Goal: Information Seeking & Learning: Learn about a topic

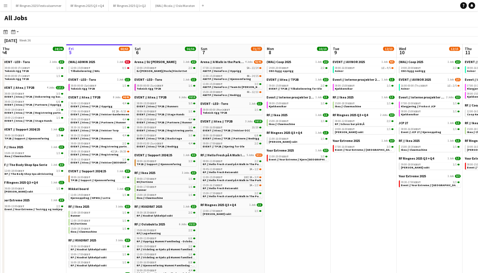
click at [1, 3] on button "Menu" at bounding box center [5, 5] width 11 height 11
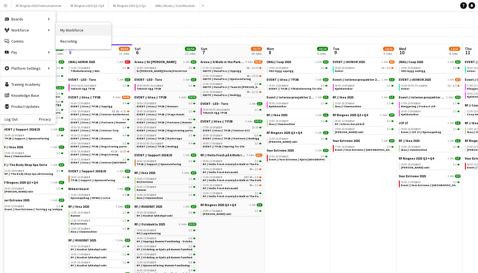
click at [74, 31] on link "My Workforce" at bounding box center [83, 30] width 55 height 11
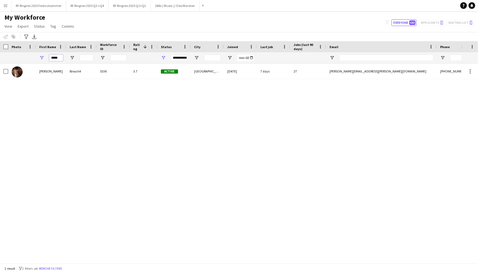
drag, startPoint x: 62, startPoint y: 58, endPoint x: 45, endPoint y: 58, distance: 16.9
click at [45, 58] on div "*****" at bounding box center [51, 57] width 30 height 11
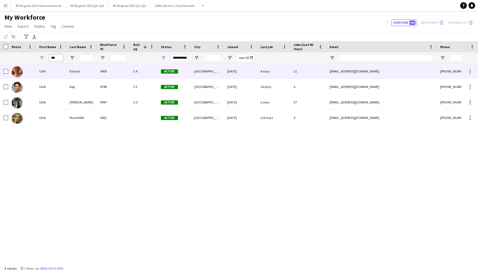
type input "***"
click at [17, 71] on img at bounding box center [17, 71] width 11 height 11
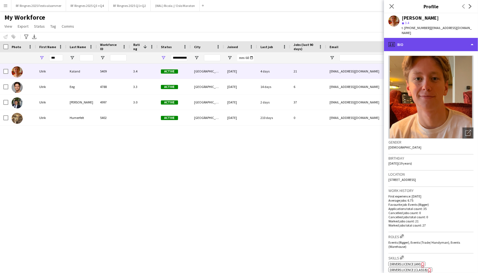
click at [429, 44] on div "profile Bio" at bounding box center [431, 44] width 94 height 13
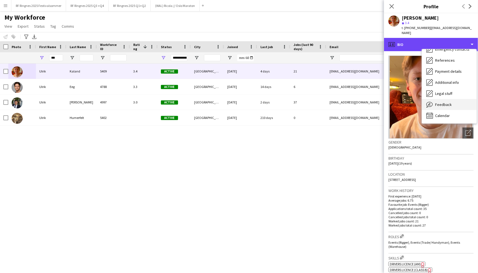
scroll to position [52, 0]
click at [451, 100] on div "Feedback Feedback" at bounding box center [449, 104] width 55 height 11
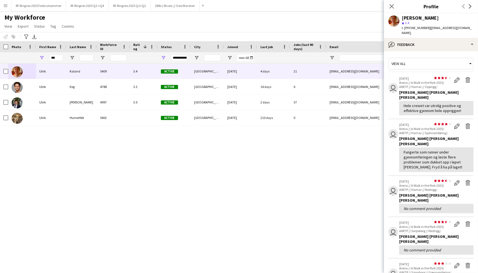
scroll to position [1, 0]
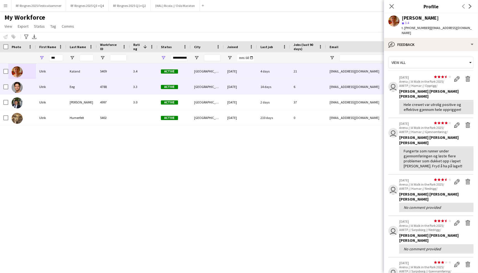
click at [108, 87] on div "4788" at bounding box center [113, 86] width 33 height 15
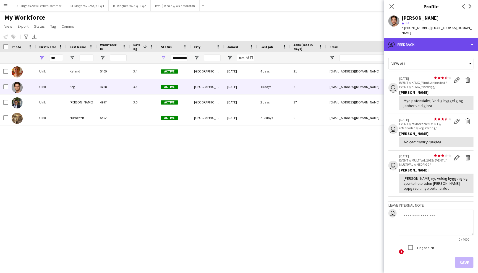
click at [420, 43] on div "bubble-pencil Feedback" at bounding box center [431, 44] width 94 height 13
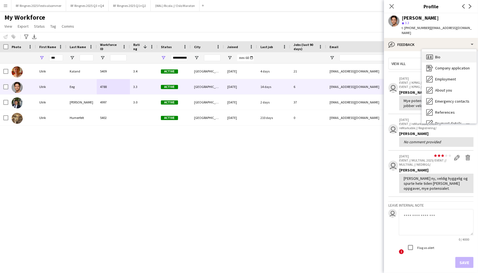
click at [428, 54] on icon "Bio" at bounding box center [429, 57] width 7 height 7
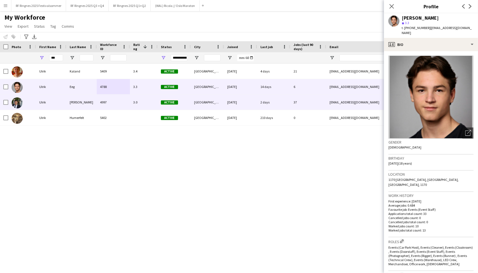
click at [125, 107] on div "4997" at bounding box center [113, 101] width 33 height 15
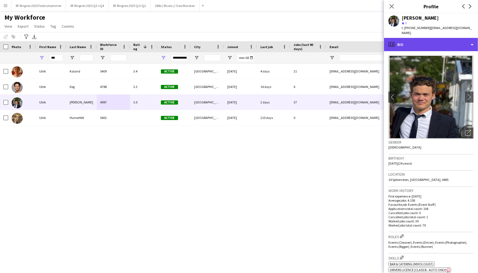
click at [435, 43] on div "profile Bio" at bounding box center [431, 44] width 94 height 13
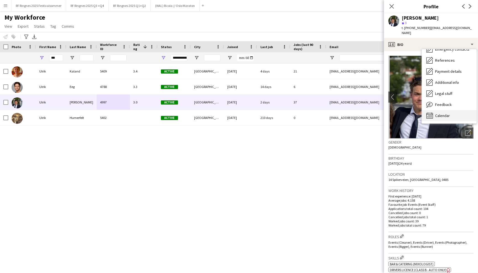
scroll to position [52, 0]
click at [452, 110] on div "Calendar Calendar" at bounding box center [449, 115] width 55 height 11
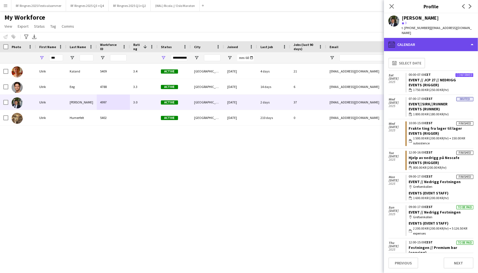
click at [432, 40] on div "calendar-full Calendar" at bounding box center [431, 44] width 94 height 13
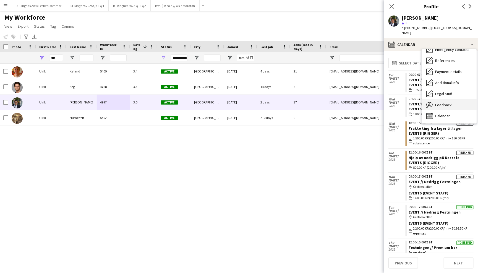
click at [460, 99] on div "Feedback Feedback" at bounding box center [449, 104] width 55 height 11
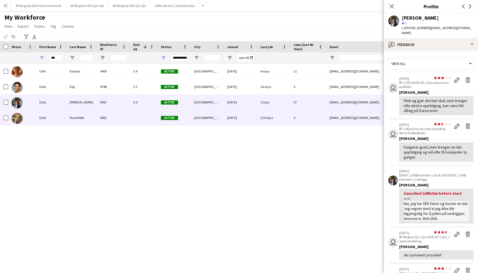
click at [124, 119] on div "5402" at bounding box center [113, 117] width 33 height 15
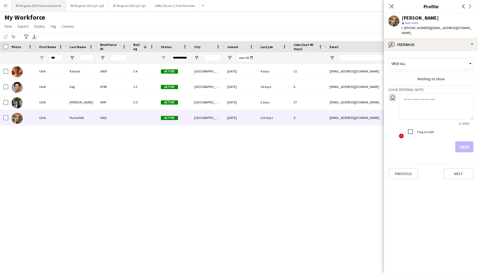
click at [41, 2] on button "RF Ringnes 2025 Festivalsommer Close" at bounding box center [38, 5] width 55 height 11
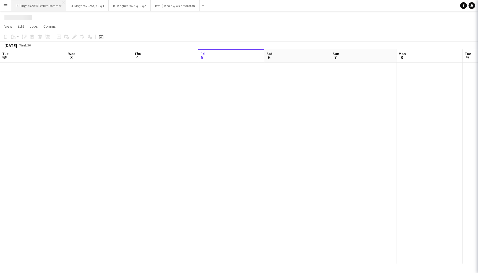
scroll to position [0, 132]
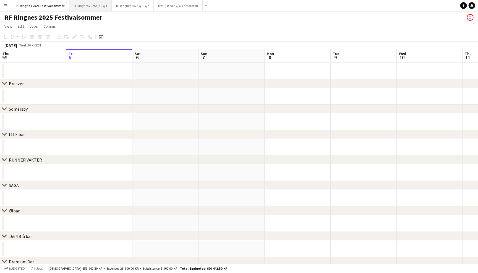
click at [91, 9] on button "RF Ringnes 2025 Q3 +Q4 Close" at bounding box center [90, 5] width 43 height 11
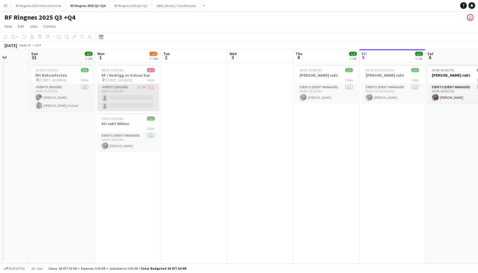
scroll to position [0, 167]
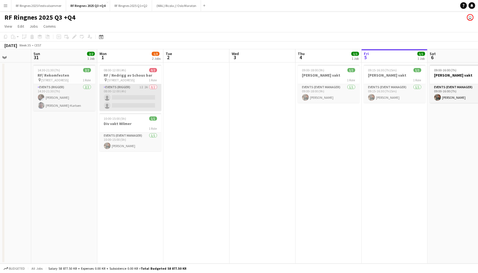
click at [130, 92] on app-card-role "Events (Rigger) 1I 2A 0/2 08:00-12:00 (4h) single-neutral-actions single-neutra…" at bounding box center [130, 97] width 62 height 27
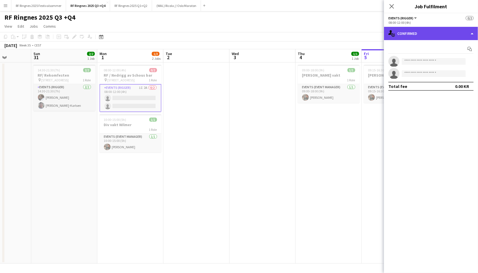
click at [404, 36] on div "single-neutral-actions-check-2 Confirmed" at bounding box center [431, 33] width 94 height 13
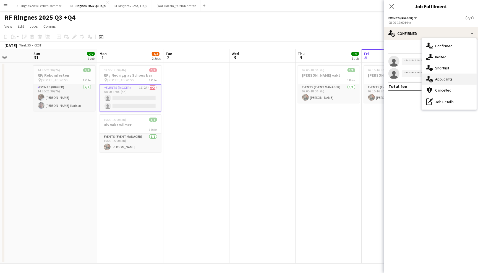
click at [438, 78] on span "Applicants" at bounding box center [443, 79] width 17 height 5
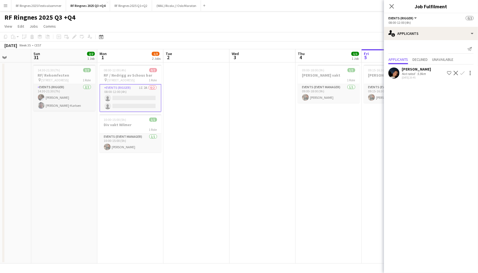
click at [389, 69] on app-user-avatar at bounding box center [393, 72] width 11 height 11
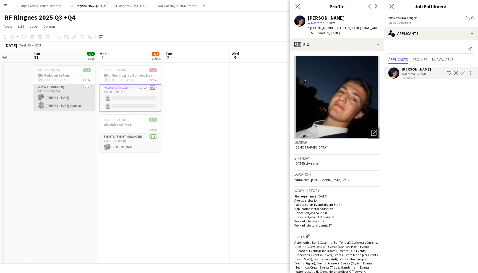
scroll to position [0, 167]
click at [78, 101] on app-card-role "Events (Rigger) [DATE] 14:30-21:30 (7h) [PERSON_NAME] [PERSON_NAME]" at bounding box center [65, 97] width 62 height 27
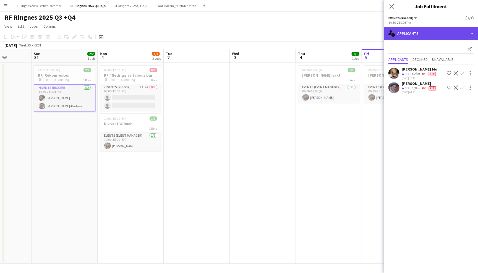
click at [414, 34] on div "single-neutral-actions-information Applicants" at bounding box center [431, 33] width 94 height 13
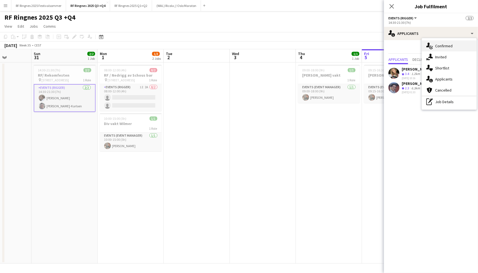
click at [433, 47] on div "single-neutral-actions-check-2 Confirmed" at bounding box center [449, 45] width 55 height 11
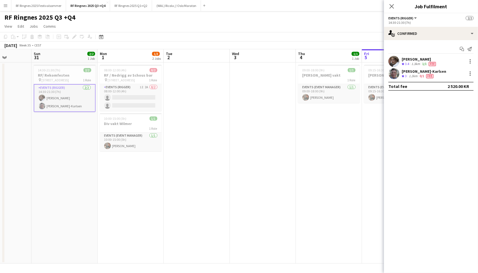
click at [395, 61] on app-user-avatar at bounding box center [393, 61] width 11 height 11
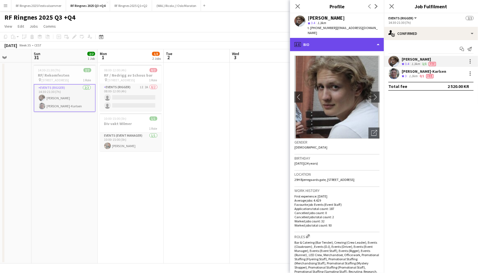
click at [342, 43] on div "profile Bio" at bounding box center [337, 44] width 94 height 13
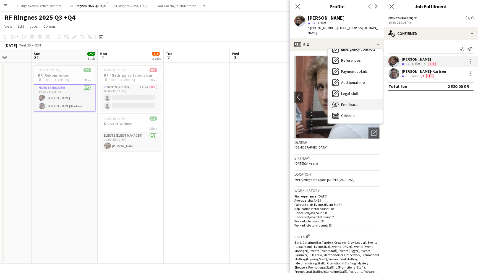
scroll to position [52, 0]
click at [353, 102] on div "Feedback Feedback" at bounding box center [355, 104] width 55 height 11
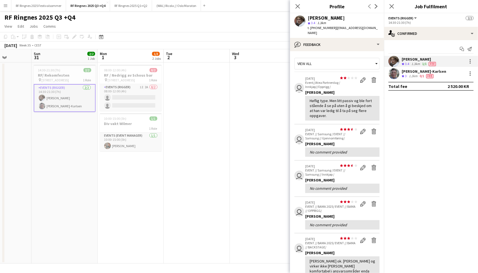
click at [393, 74] on app-user-avatar at bounding box center [393, 73] width 11 height 11
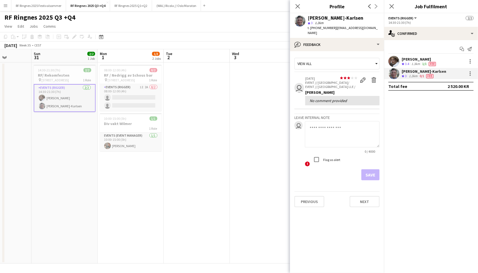
click at [230, 29] on app-page-menu "View Day view expanded Day view collapsed Month view Date picker Jump to [DATE]…" at bounding box center [239, 27] width 478 height 10
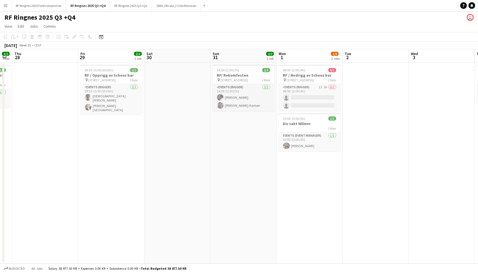
scroll to position [0, 119]
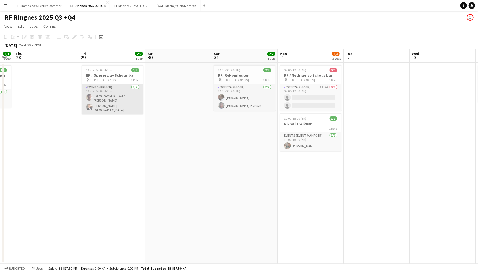
click at [93, 104] on app-card-role "Events (Rigger) [DATE] 09:30-15:00 (5h30m) [DEMOGRAPHIC_DATA][PERSON_NAME] [PER…" at bounding box center [113, 99] width 62 height 30
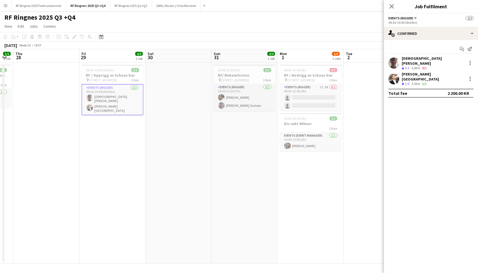
click at [393, 61] on app-user-avatar at bounding box center [393, 62] width 11 height 11
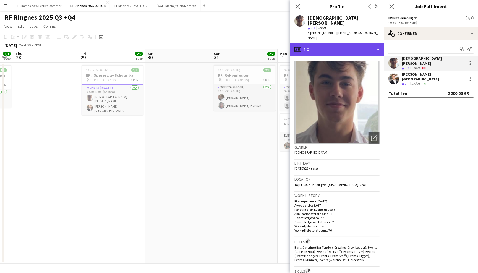
click at [338, 43] on div "profile Bio" at bounding box center [337, 49] width 94 height 13
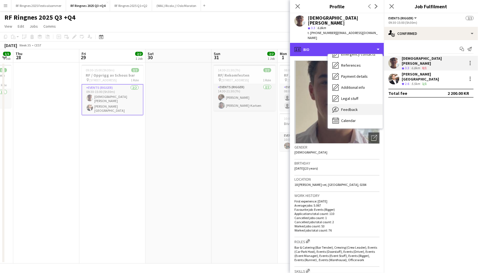
scroll to position [52, 0]
click at [344, 107] on span "Feedback" at bounding box center [349, 109] width 17 height 5
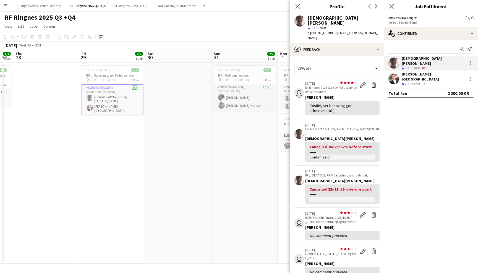
click at [395, 73] on app-user-avatar at bounding box center [393, 78] width 11 height 11
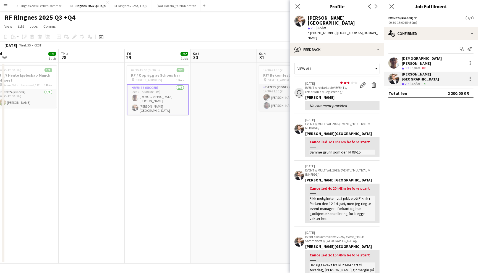
scroll to position [0, 139]
click at [7, 95] on app-card-role "Events (Rigger) [DATE] 09:00-12:00 (3h) [PERSON_NAME]" at bounding box center [26, 98] width 62 height 19
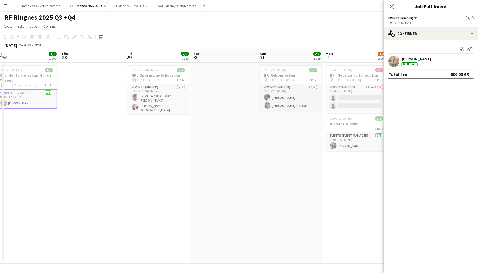
click at [386, 61] on div "[PERSON_NAME] To be paid" at bounding box center [431, 61] width 94 height 11
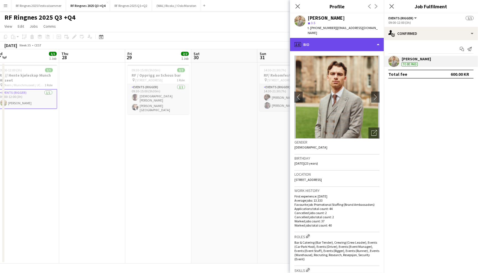
click at [347, 38] on div "profile Bio" at bounding box center [337, 44] width 94 height 13
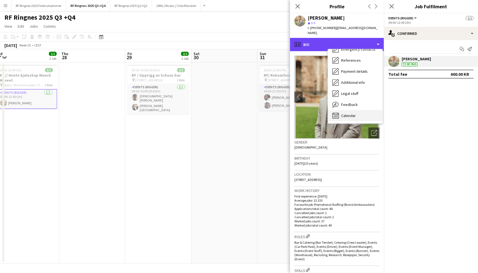
scroll to position [52, 0]
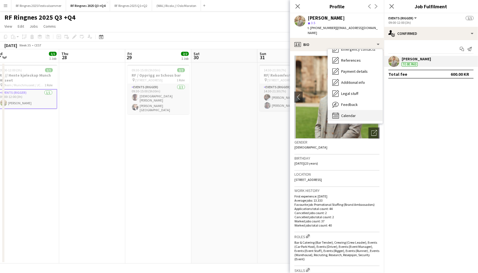
click at [353, 110] on div "Calendar Calendar" at bounding box center [355, 115] width 55 height 11
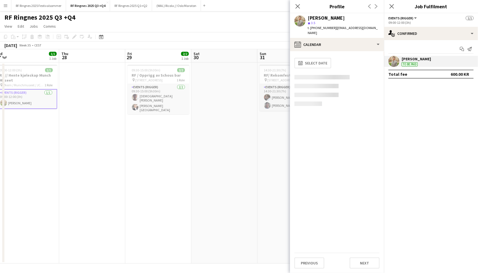
scroll to position [0, 0]
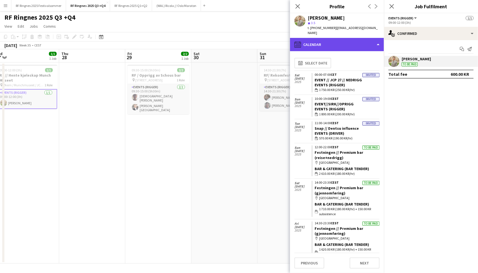
click at [377, 38] on div "calendar-full Calendar" at bounding box center [337, 44] width 94 height 13
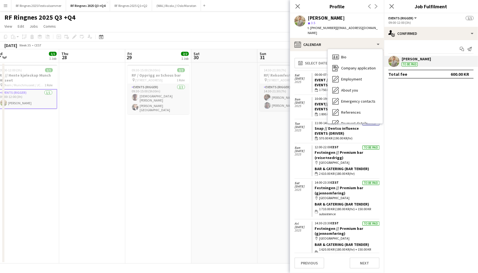
click at [368, 151] on div "Feedback Feedback" at bounding box center [355, 156] width 55 height 11
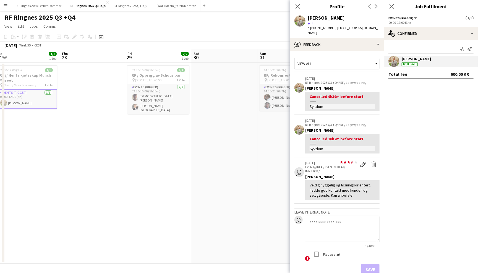
click at [199, 30] on app-page-menu "View Day view expanded Day view collapsed Month view Date picker Jump to [DATE]…" at bounding box center [239, 27] width 478 height 10
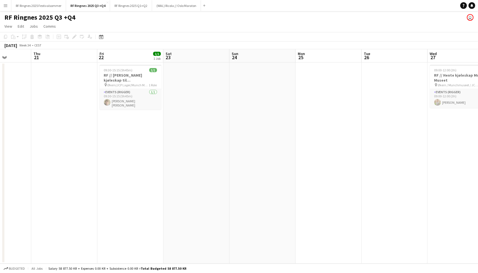
scroll to position [0, 153]
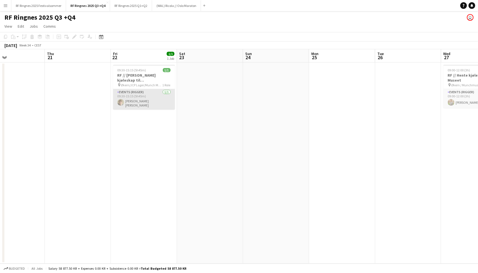
click at [143, 99] on app-card-role "Events (Rigger) [DATE] 09:30-15:15 (5h45m) [PERSON_NAME] [PERSON_NAME]" at bounding box center [144, 99] width 62 height 20
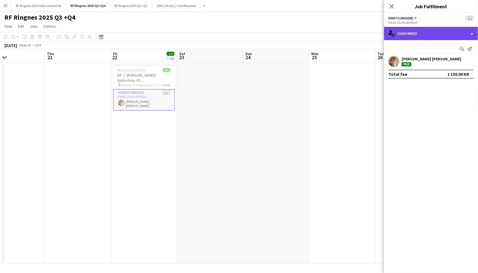
click at [402, 34] on div "single-neutral-actions-check-2 Confirmed" at bounding box center [431, 33] width 94 height 13
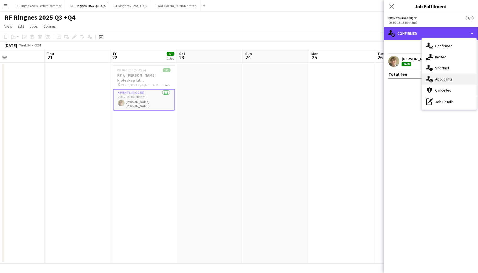
scroll to position [0, 0]
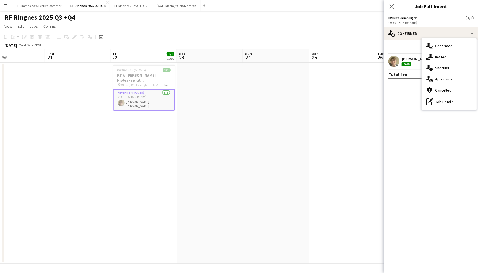
click at [394, 65] on app-user-avatar at bounding box center [393, 61] width 11 height 11
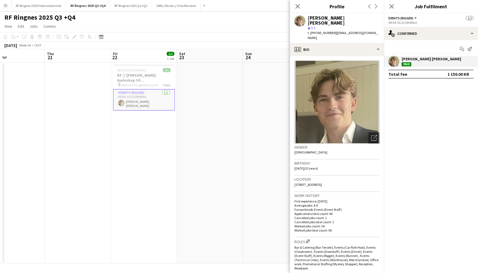
click at [362, 30] on div "t. [PHONE_NUMBER] | [EMAIL_ADDRESS][DOMAIN_NAME]" at bounding box center [343, 35] width 72 height 10
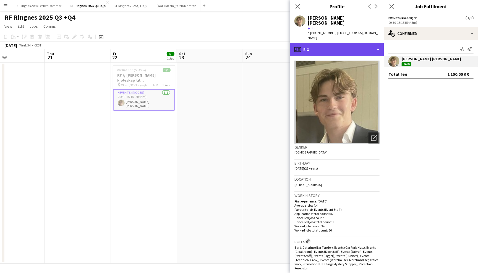
click at [358, 43] on div "profile Bio" at bounding box center [337, 49] width 94 height 13
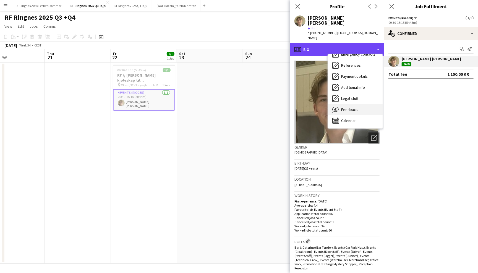
scroll to position [52, 0]
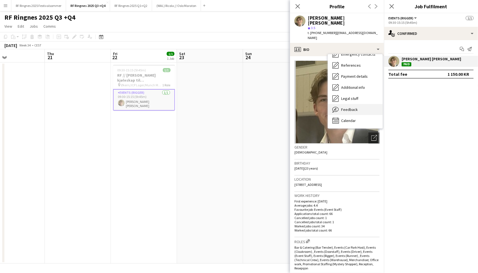
click at [360, 104] on div "Feedback Feedback" at bounding box center [355, 109] width 55 height 11
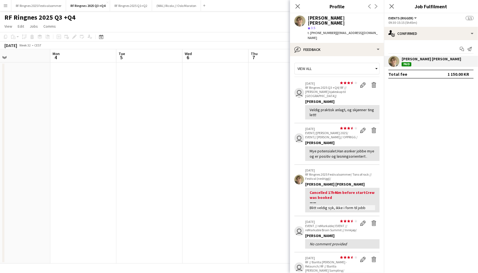
scroll to position [0, 141]
click at [228, 25] on app-page-menu "View Day view expanded Day view collapsed Month view Date picker Jump to [DATE]…" at bounding box center [239, 27] width 478 height 10
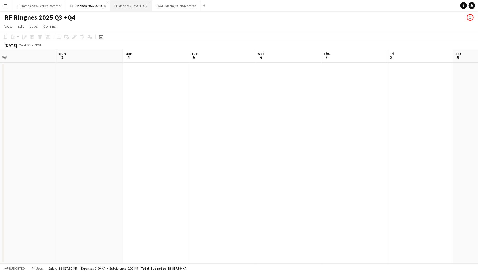
click at [136, 6] on button "RF Ringnes 2025 Q1+Q2 Close" at bounding box center [131, 5] width 42 height 11
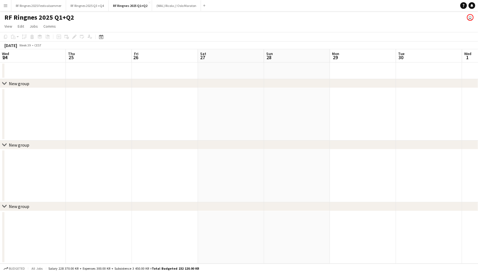
scroll to position [0, 172]
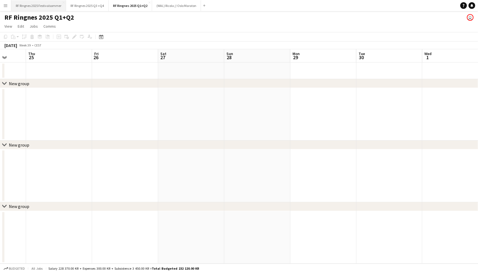
click at [54, 5] on button "RF Ringnes 2025 Festivalsommer Close" at bounding box center [38, 5] width 55 height 11
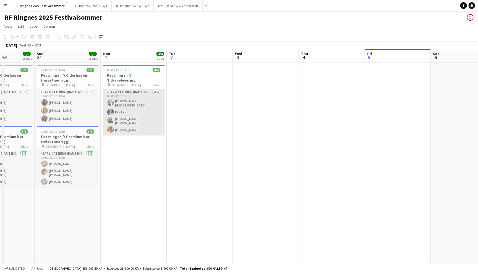
scroll to position [0, 163]
click at [145, 114] on app-card-role "Bar & Catering (Bar Tender) [DATE] 08:00-12:00 (4h) [PERSON_NAME] [PERSON_NAME]…" at bounding box center [134, 112] width 62 height 46
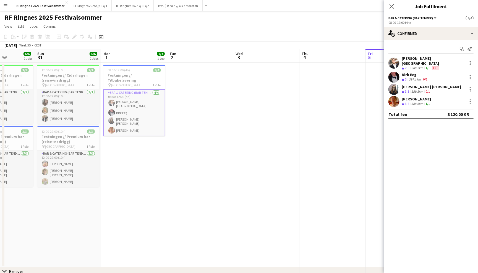
click at [391, 96] on app-user-avatar at bounding box center [393, 101] width 11 height 11
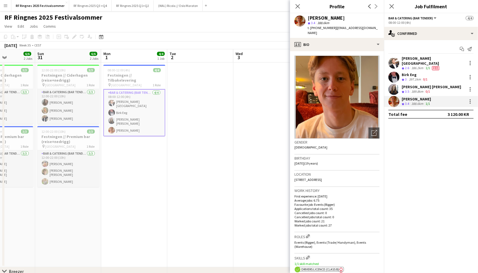
click at [347, 51] on app-crew-profile-bio "Open photos pop-in Gender [DEMOGRAPHIC_DATA] Birthday [DEMOGRAPHIC_DATA] (19 ye…" at bounding box center [337, 162] width 94 height 222
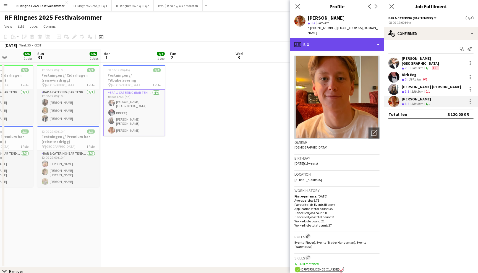
click at [346, 43] on div "profile Bio" at bounding box center [337, 44] width 94 height 13
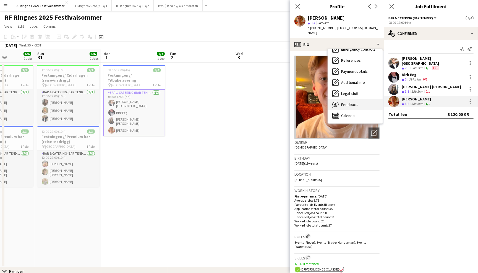
scroll to position [52, 0]
click at [357, 99] on div "Feedback Feedback" at bounding box center [355, 104] width 55 height 11
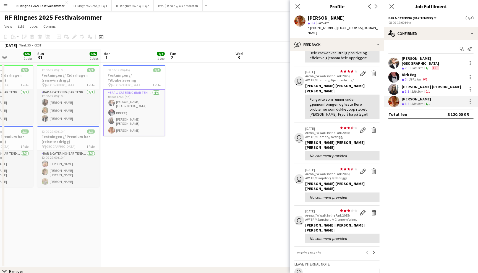
scroll to position [61, 0]
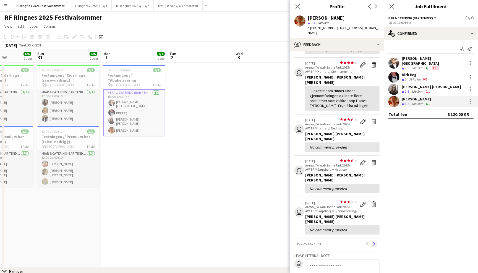
click at [375, 242] on app-icon "Next" at bounding box center [374, 244] width 4 height 4
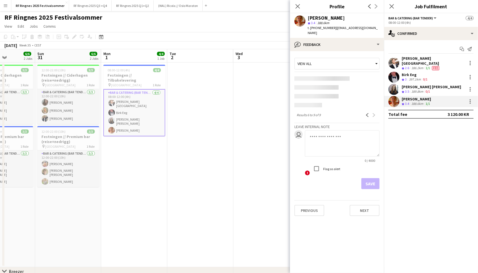
scroll to position [0, 0]
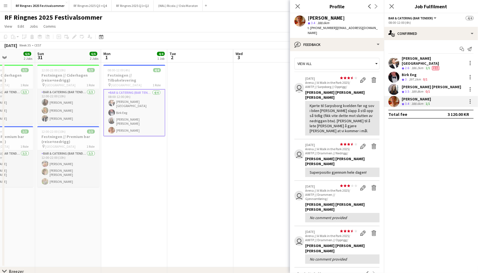
click at [4, 5] on app-icon "Menu" at bounding box center [5, 5] width 4 height 4
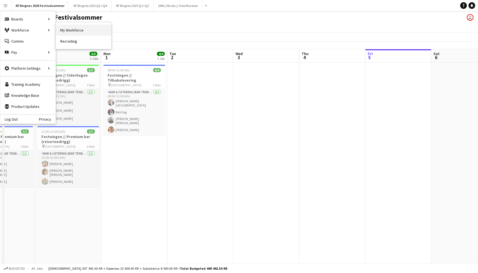
click at [65, 32] on link "My Workforce" at bounding box center [83, 30] width 55 height 11
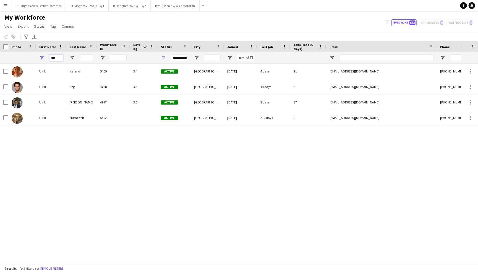
drag, startPoint x: 59, startPoint y: 59, endPoint x: 36, endPoint y: 59, distance: 23.2
click at [36, 59] on div "***" at bounding box center [51, 57] width 30 height 11
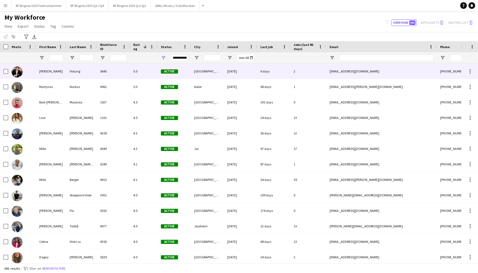
click at [90, 71] on div "Vistung" at bounding box center [81, 71] width 30 height 15
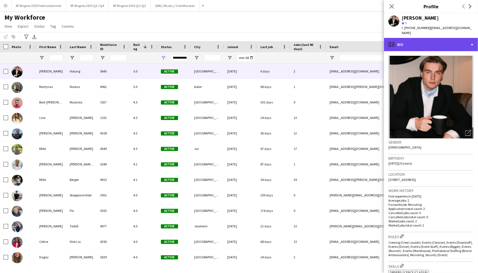
click at [430, 48] on div "profile Bio" at bounding box center [431, 44] width 94 height 13
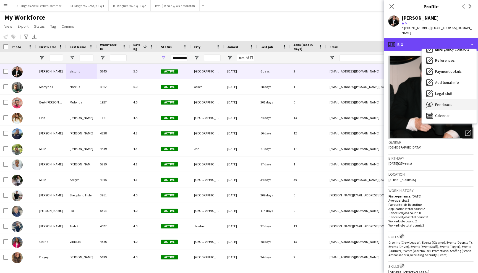
scroll to position [52, 0]
click at [453, 101] on div "Feedback Feedback" at bounding box center [449, 104] width 55 height 11
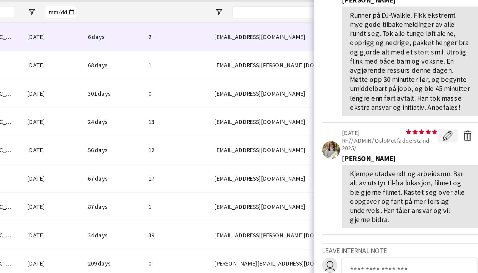
scroll to position [45, 0]
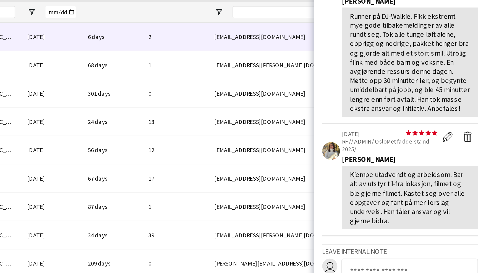
click at [399, 136] on div "[PERSON_NAME]" at bounding box center [436, 138] width 74 height 5
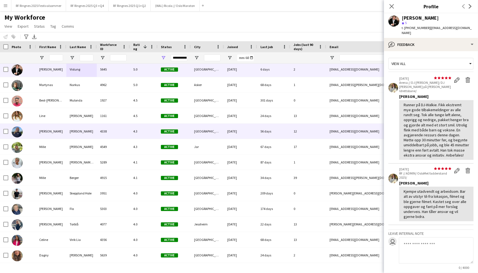
scroll to position [1, 0]
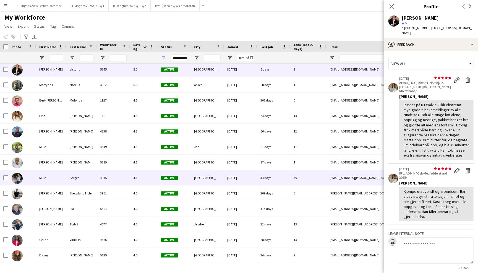
click at [275, 175] on div "34 days" at bounding box center [273, 177] width 33 height 15
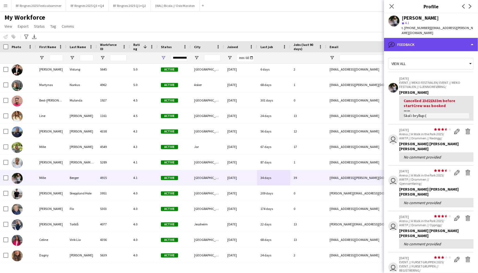
click at [432, 42] on div "bubble-pencil Feedback" at bounding box center [431, 44] width 94 height 13
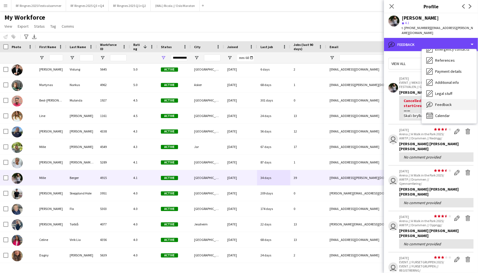
scroll to position [52, 0]
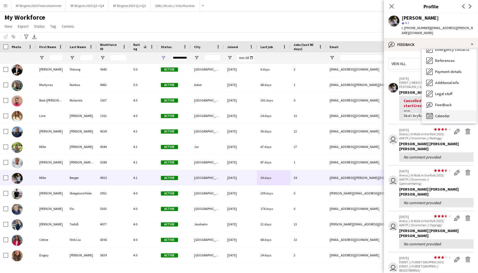
click at [442, 113] on span "Calendar" at bounding box center [442, 115] width 15 height 5
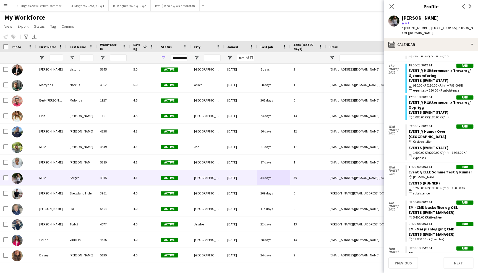
scroll to position [1067, 0]
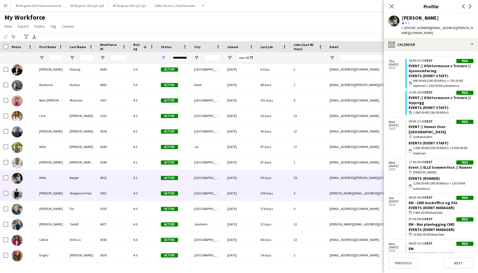
click at [188, 191] on div "Active" at bounding box center [173, 192] width 33 height 15
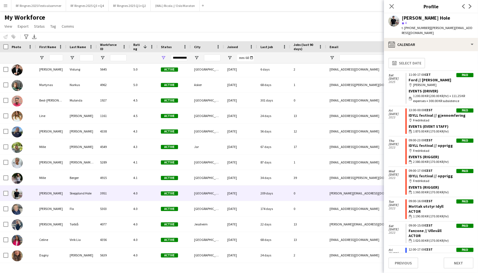
scroll to position [0, 0]
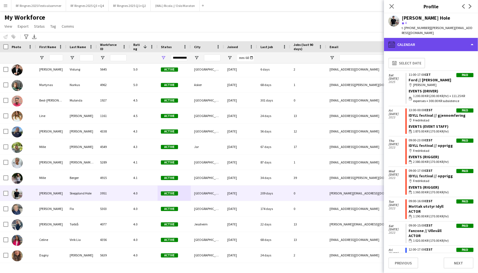
click at [450, 38] on div "calendar-full Calendar" at bounding box center [431, 44] width 94 height 13
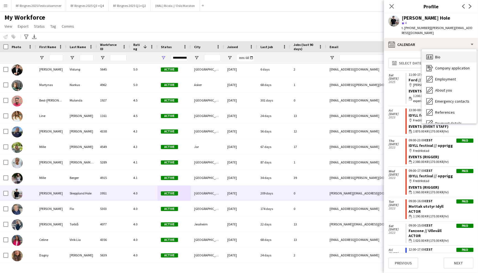
click at [452, 54] on div "Bio Bio" at bounding box center [449, 56] width 55 height 11
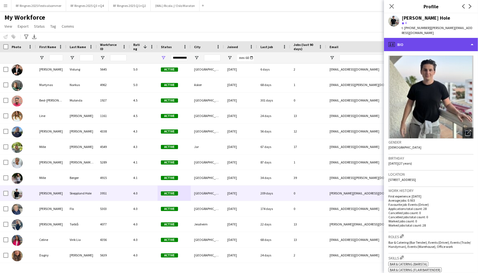
click at [448, 38] on div "profile Bio" at bounding box center [431, 44] width 94 height 13
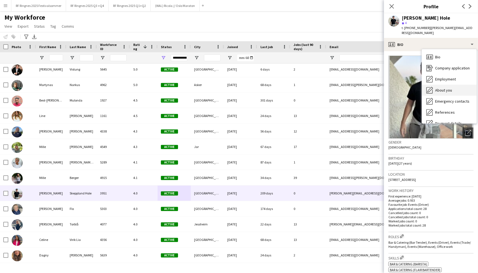
click at [452, 85] on div "About you About you" at bounding box center [449, 90] width 55 height 11
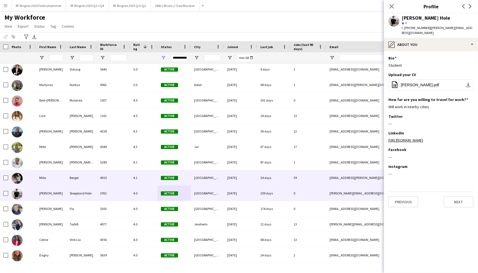
click at [210, 181] on div "[GEOGRAPHIC_DATA]" at bounding box center [207, 177] width 33 height 15
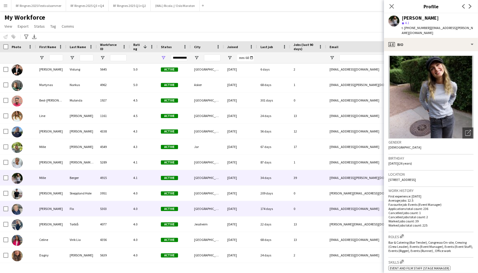
click at [248, 203] on div "[DATE]" at bounding box center [240, 208] width 33 height 15
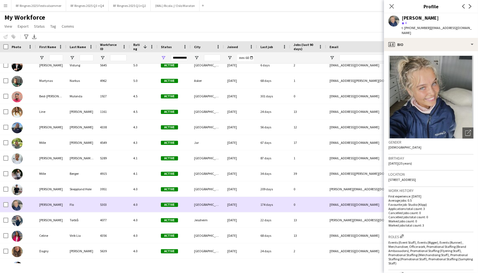
scroll to position [7, 0]
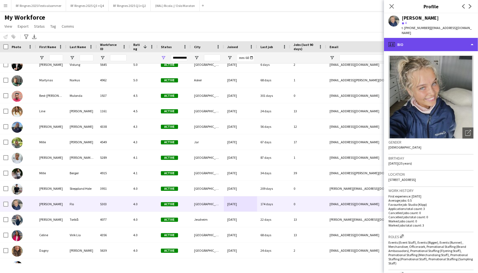
click at [448, 38] on div "profile Bio" at bounding box center [431, 44] width 94 height 13
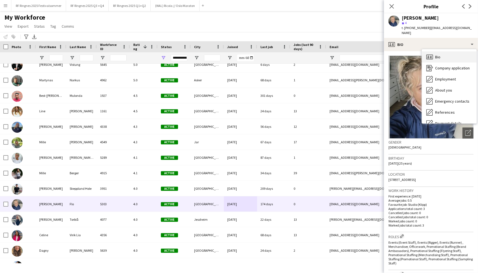
click at [452, 51] on div "Bio Bio" at bounding box center [449, 56] width 55 height 11
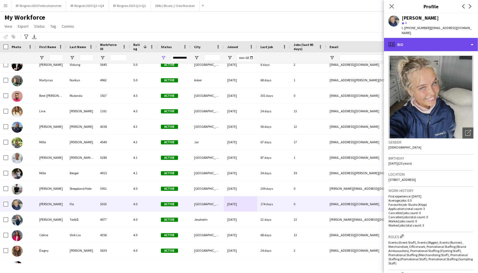
click at [448, 41] on div "profile Bio" at bounding box center [431, 44] width 94 height 13
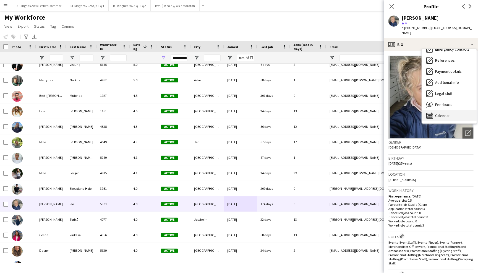
scroll to position [52, 0]
click at [444, 110] on div "Calendar Calendar" at bounding box center [449, 115] width 55 height 11
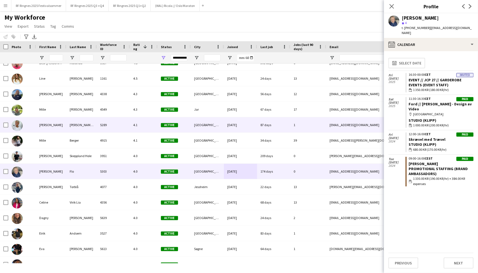
scroll to position [0, 0]
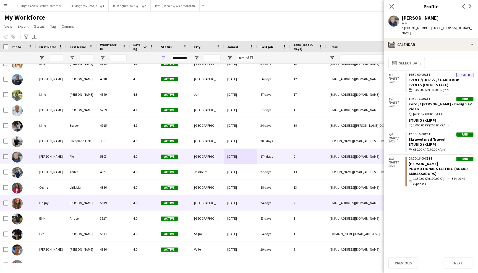
click at [302, 203] on div "2" at bounding box center [308, 202] width 36 height 15
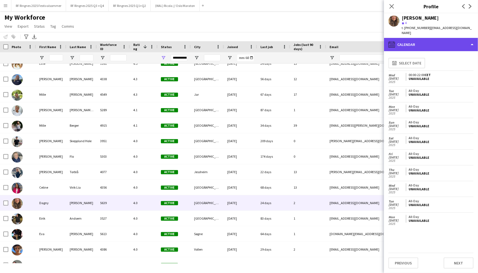
click at [431, 40] on div "calendar-full Calendar" at bounding box center [431, 44] width 94 height 13
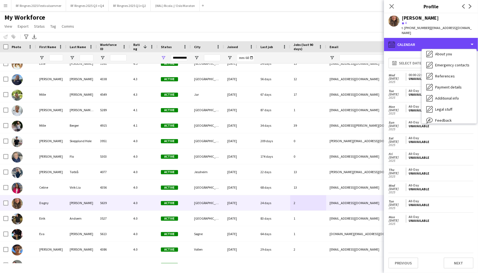
scroll to position [45, 0]
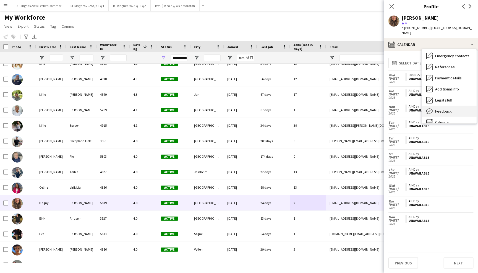
click at [446, 109] on span "Feedback" at bounding box center [443, 111] width 17 height 5
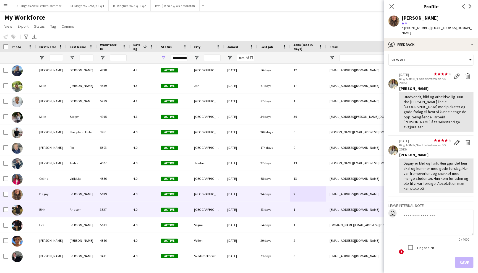
scroll to position [67, 0]
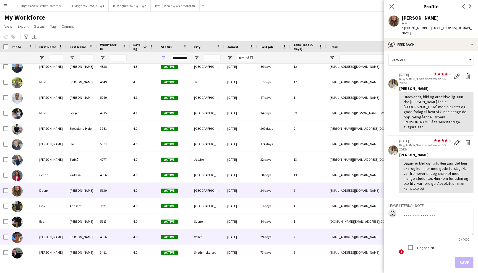
click at [293, 235] on div "2" at bounding box center [308, 236] width 36 height 15
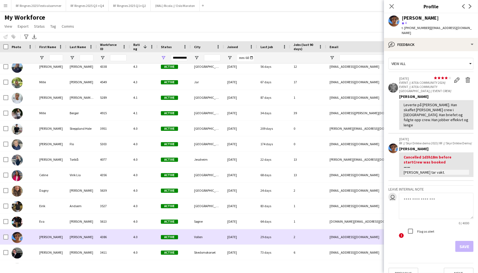
scroll to position [74, 0]
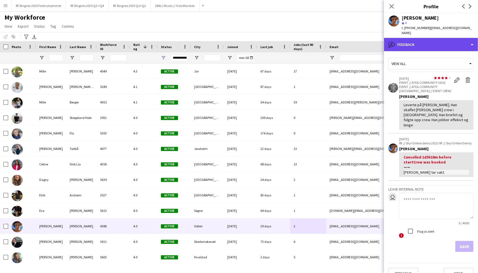
click at [420, 38] on div "bubble-pencil Feedback" at bounding box center [431, 44] width 94 height 13
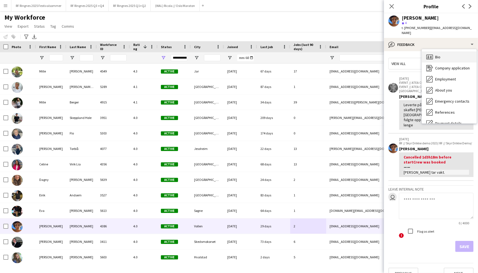
click at [426, 51] on div "Bio Bio" at bounding box center [449, 56] width 55 height 11
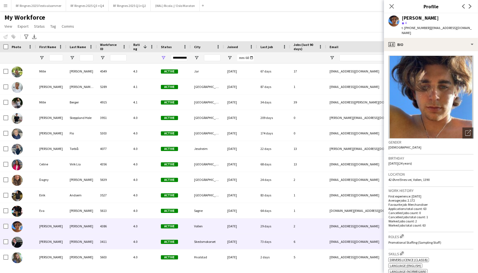
click at [302, 240] on div "6" at bounding box center [308, 241] width 36 height 15
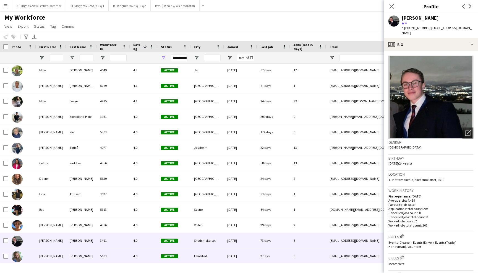
click at [305, 254] on div "5" at bounding box center [308, 255] width 36 height 15
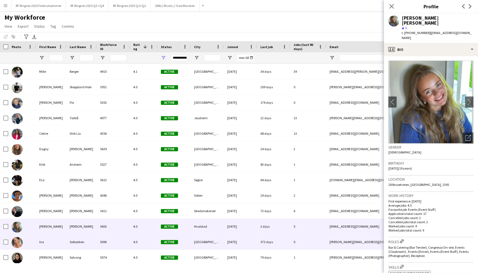
click at [301, 237] on div "0" at bounding box center [308, 241] width 36 height 15
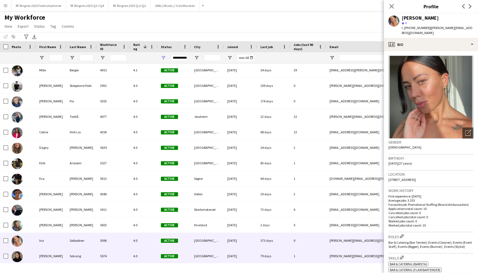
click at [301, 257] on div "1" at bounding box center [308, 255] width 36 height 15
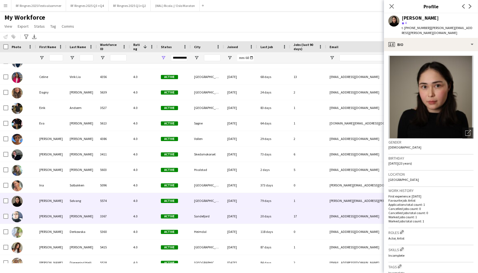
click at [289, 217] on div "20 days" at bounding box center [273, 215] width 33 height 15
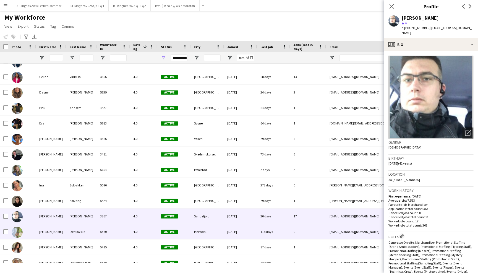
click at [290, 230] on div "118 days" at bounding box center [273, 231] width 33 height 15
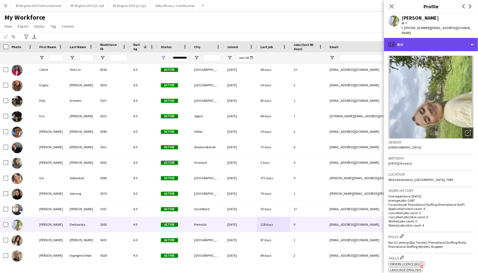
click at [424, 44] on div "profile Bio" at bounding box center [431, 44] width 94 height 13
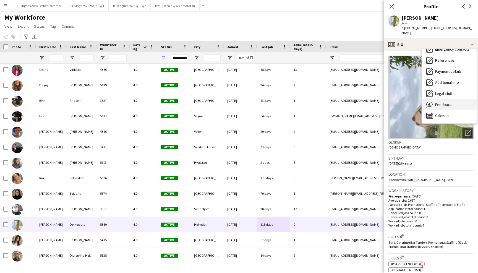
click at [444, 102] on span "Feedback" at bounding box center [443, 104] width 17 height 5
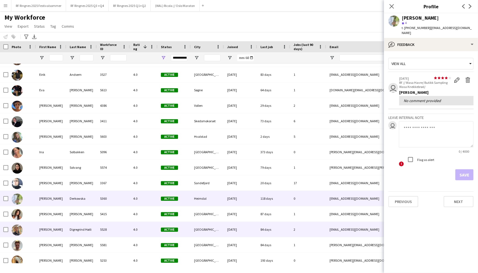
click at [274, 231] on div "84 days" at bounding box center [273, 229] width 33 height 15
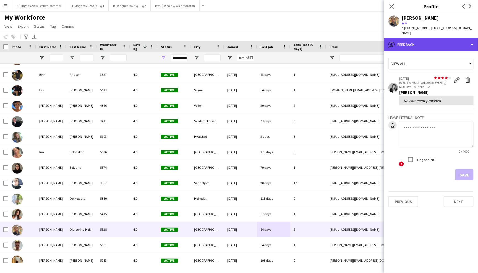
click at [423, 48] on div "bubble-pencil Feedback" at bounding box center [431, 44] width 94 height 13
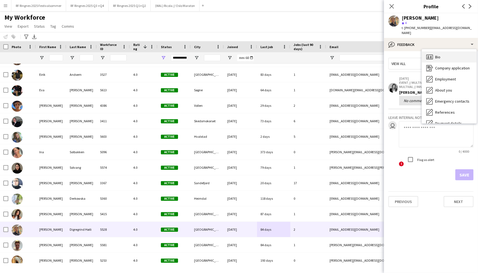
click at [429, 58] on icon "Bio" at bounding box center [429, 57] width 7 height 7
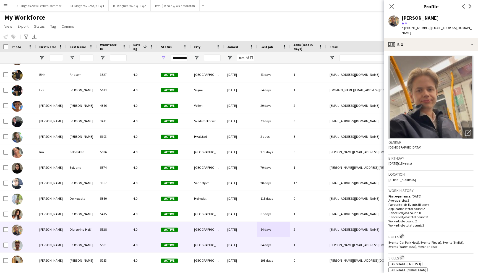
click at [122, 244] on div "5581" at bounding box center [113, 244] width 33 height 15
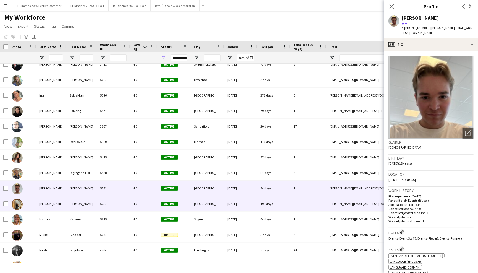
click at [114, 208] on div "5253" at bounding box center [113, 203] width 33 height 15
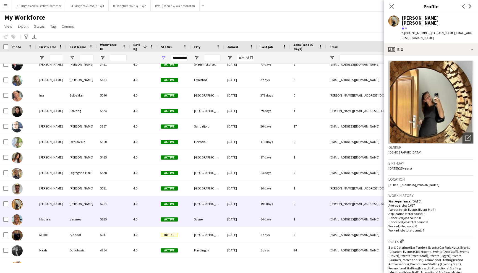
click at [115, 217] on div "5615" at bounding box center [113, 218] width 33 height 15
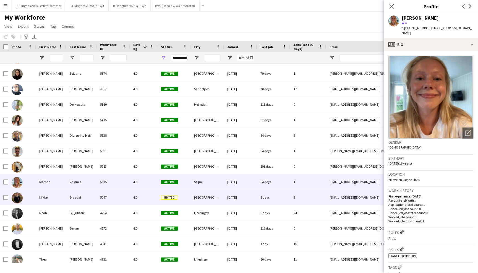
click at [107, 199] on div "5047" at bounding box center [113, 197] width 33 height 15
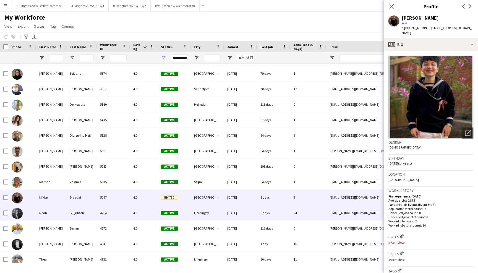
click at [107, 208] on div "4264" at bounding box center [113, 212] width 33 height 15
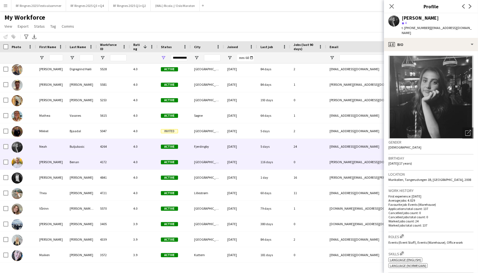
click at [98, 164] on div "4172" at bounding box center [113, 161] width 33 height 15
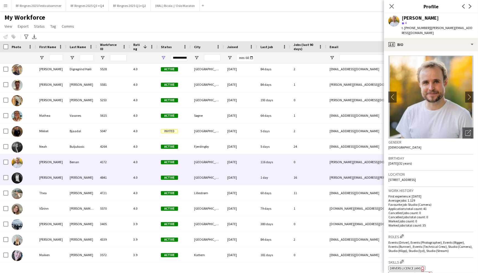
click at [97, 176] on div "4841" at bounding box center [113, 177] width 33 height 15
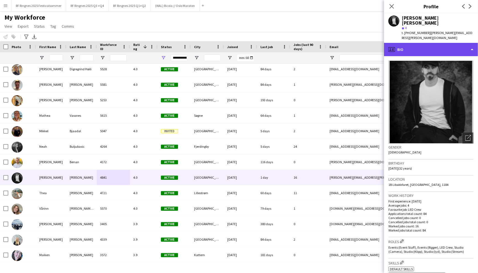
click at [431, 43] on div "profile Bio" at bounding box center [431, 49] width 94 height 13
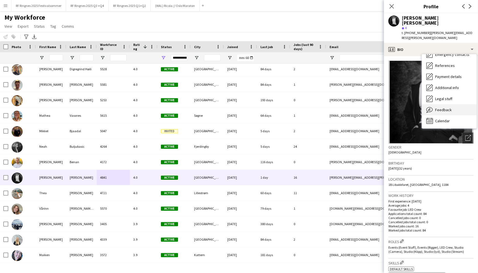
click at [448, 107] on span "Feedback" at bounding box center [443, 109] width 17 height 5
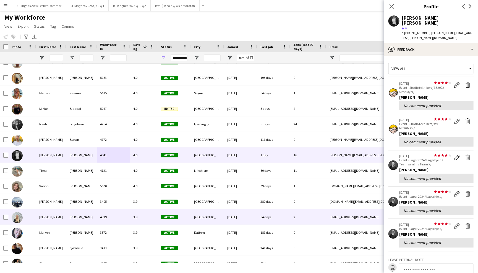
click at [119, 220] on div "4339" at bounding box center [113, 216] width 33 height 15
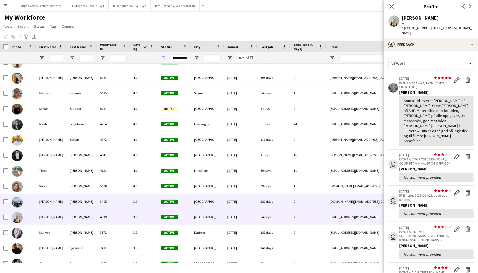
click at [121, 207] on div "3405" at bounding box center [113, 201] width 33 height 15
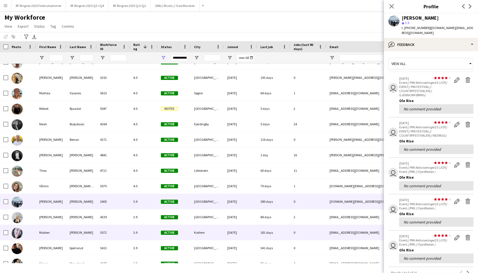
click at [119, 235] on div "3572" at bounding box center [113, 232] width 33 height 15
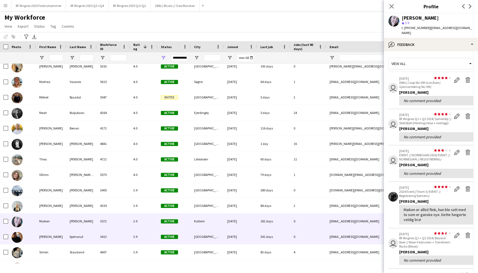
click at [119, 235] on div "3413" at bounding box center [113, 236] width 33 height 15
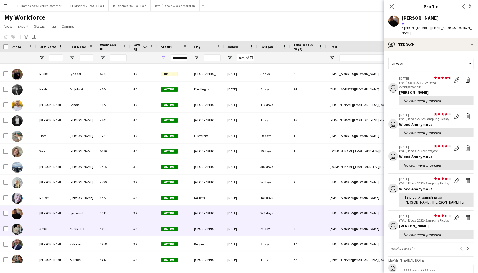
click at [113, 230] on div "4607" at bounding box center [113, 228] width 33 height 15
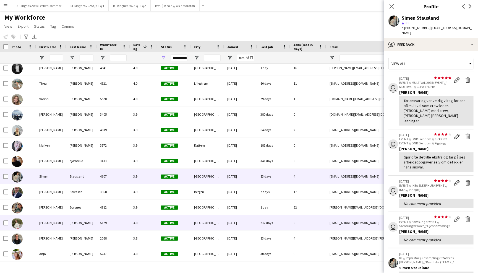
click at [106, 223] on div "5179" at bounding box center [113, 222] width 33 height 15
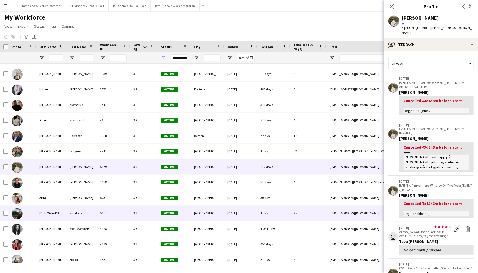
click at [104, 213] on div "5001" at bounding box center [113, 212] width 33 height 15
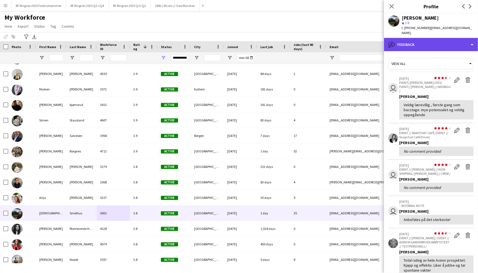
click at [415, 40] on div "bubble-pencil Feedback" at bounding box center [431, 44] width 94 height 13
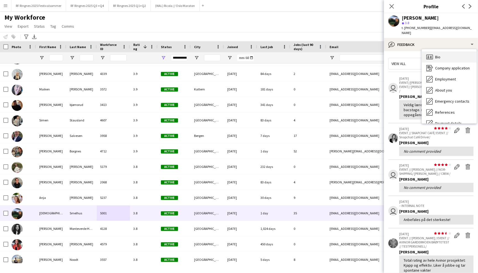
click at [430, 54] on icon "Bio" at bounding box center [429, 57] width 7 height 7
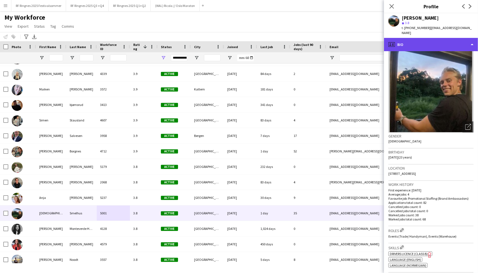
click at [431, 38] on div "profile Bio" at bounding box center [431, 44] width 94 height 13
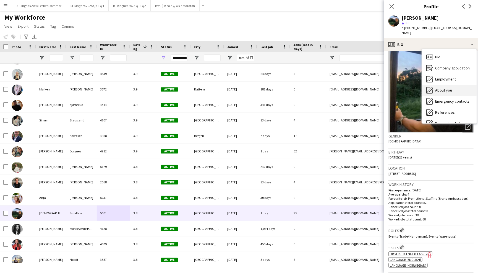
click at [449, 88] on span "About you" at bounding box center [443, 90] width 17 height 5
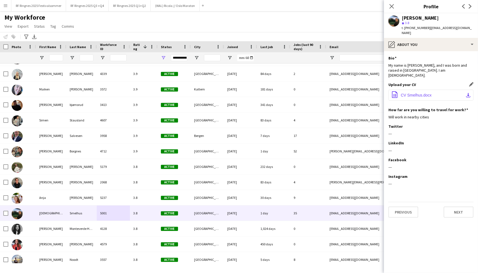
click at [444, 90] on button "office-file-sheet CV Smelhus.docx download-bottom" at bounding box center [430, 95] width 85 height 11
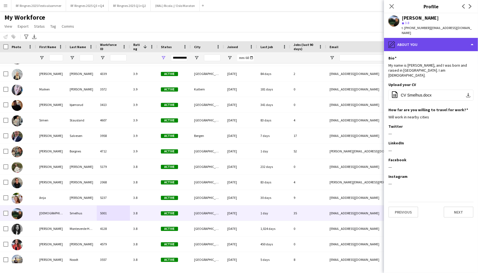
click at [420, 38] on div "pencil4 About you" at bounding box center [431, 44] width 94 height 13
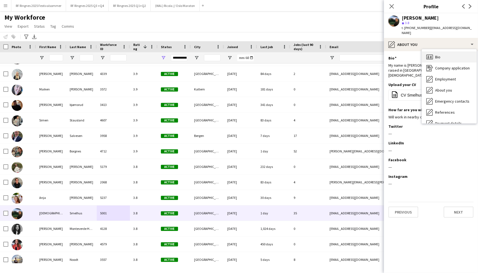
click at [435, 54] on span "Bio" at bounding box center [437, 56] width 5 height 5
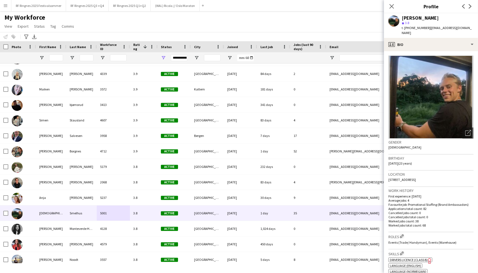
click at [459, 56] on img at bounding box center [430, 97] width 85 height 83
click at [458, 51] on app-crew-profile-bio "Open photos pop-in Gender [DEMOGRAPHIC_DATA] Birthday [DEMOGRAPHIC_DATA] (23 ye…" at bounding box center [431, 162] width 94 height 222
click at [458, 42] on div "profile Bio" at bounding box center [431, 44] width 94 height 13
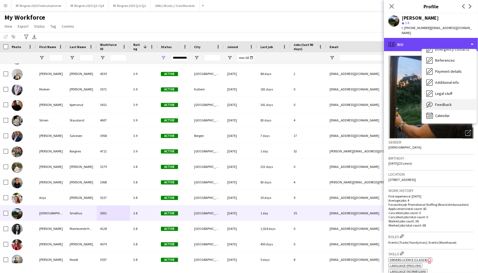
scroll to position [52, 0]
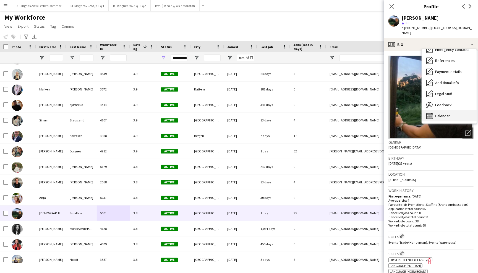
click at [457, 113] on div "Calendar Calendar" at bounding box center [449, 115] width 55 height 11
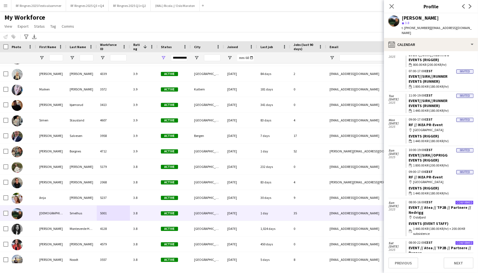
scroll to position [101, 0]
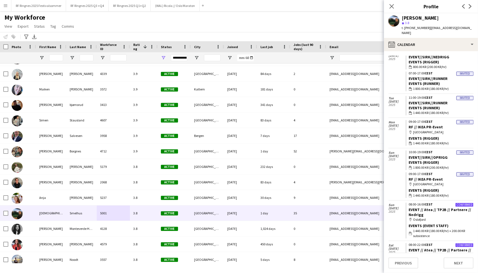
click at [344, 25] on div "My Workforce View Views Default view New view Update view Delete view Edit name…" at bounding box center [239, 22] width 478 height 19
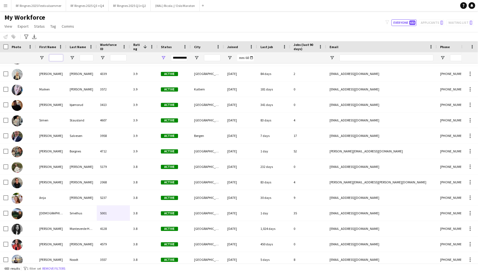
click at [61, 56] on input "First Name Filter Input" at bounding box center [56, 57] width 14 height 7
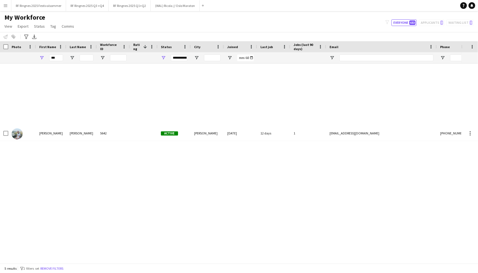
click at [170, 88] on div "[PERSON_NAME] [PERSON_NAME] 5642 Active [PERSON_NAME] [DATE] 12 days 1 [EMAIL_A…" at bounding box center [299, 102] width 599 height 77
click at [176, 60] on div "**********" at bounding box center [179, 57] width 17 height 7
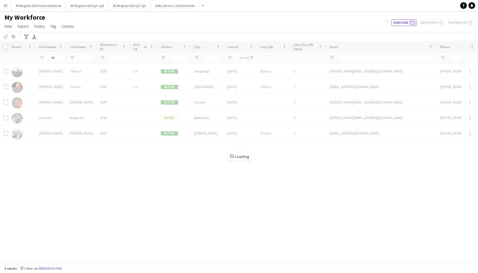
click at [119, 168] on div "Loading" at bounding box center [239, 152] width 478 height 222
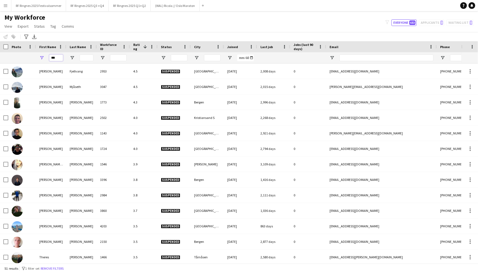
click at [56, 58] on input "***" at bounding box center [56, 57] width 14 height 7
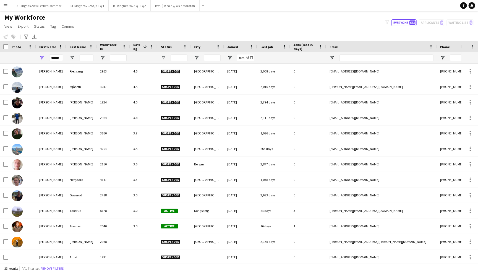
drag, startPoint x: 85, startPoint y: 61, endPoint x: 77, endPoint y: 56, distance: 10.1
click at [77, 56] on div at bounding box center [81, 57] width 30 height 11
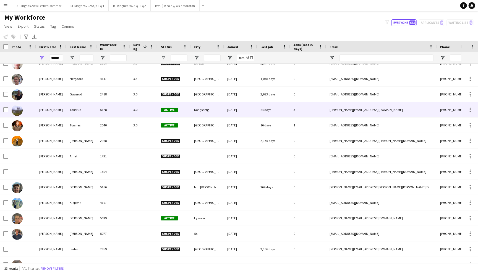
scroll to position [102, 0]
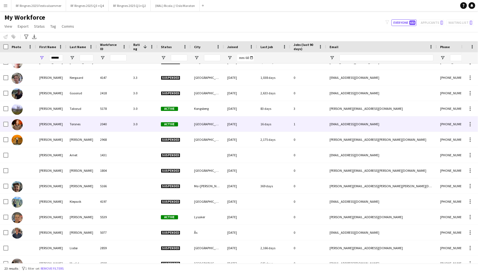
click at [92, 125] on div "Torsnes" at bounding box center [81, 123] width 30 height 15
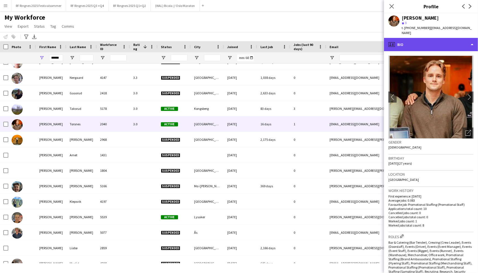
click at [440, 43] on div "profile Bio" at bounding box center [431, 44] width 94 height 13
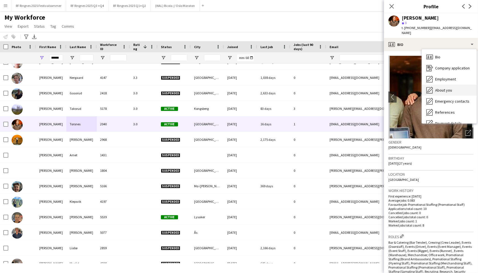
click at [450, 88] on span "About you" at bounding box center [443, 90] width 17 height 5
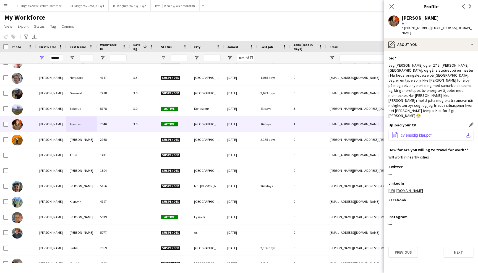
click at [434, 130] on button "office-file-sheet cv ensidig klar.pdf download-bottom" at bounding box center [430, 135] width 85 height 11
drag, startPoint x: 51, startPoint y: 58, endPoint x: 65, endPoint y: 60, distance: 14.4
click at [65, 60] on div "******" at bounding box center [51, 57] width 30 height 11
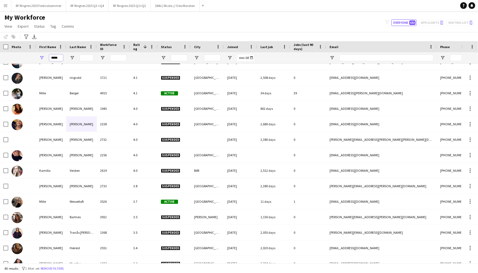
scroll to position [0, 0]
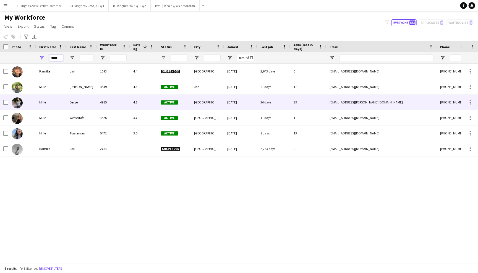
type input "*****"
click at [127, 103] on div "4915" at bounding box center [113, 101] width 33 height 15
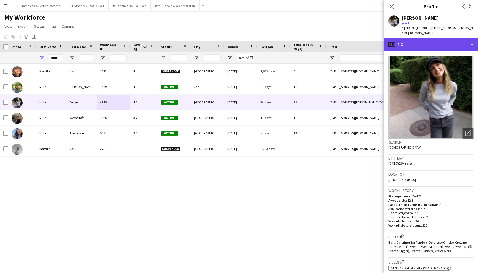
click at [435, 44] on div "profile Bio" at bounding box center [431, 44] width 94 height 13
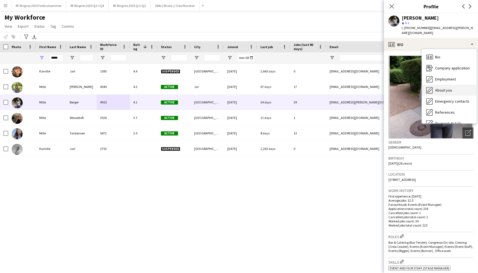
click at [445, 88] on span "About you" at bounding box center [443, 90] width 17 height 5
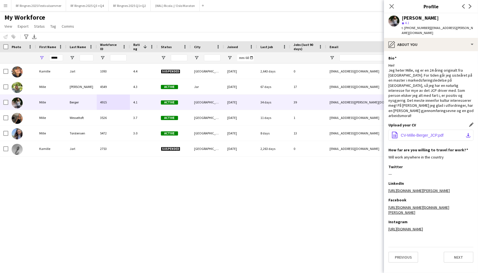
click at [432, 133] on span "CV-Mille-Berger_JCP.pdf" at bounding box center [422, 135] width 43 height 4
click at [413, 188] on link "[URL][DOMAIN_NAME][PERSON_NAME]" at bounding box center [418, 190] width 61 height 5
